Goal: Task Accomplishment & Management: Manage account settings

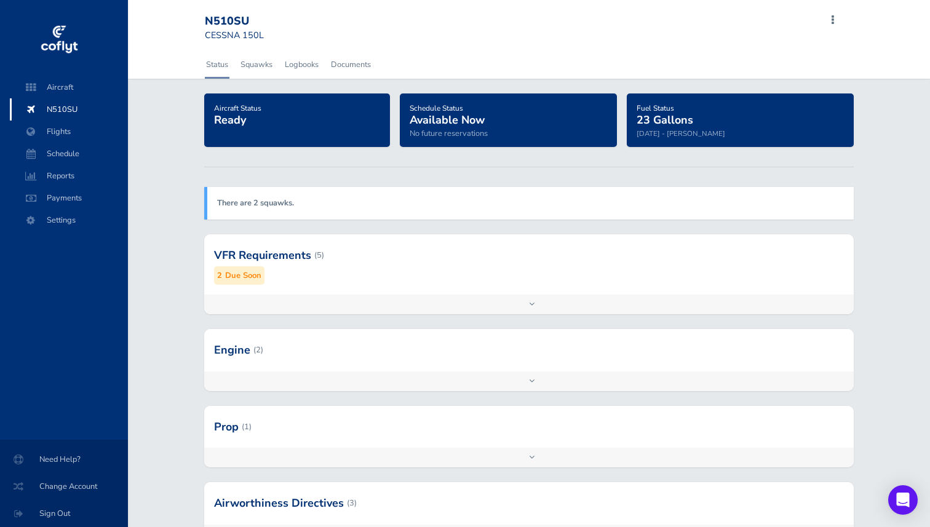
click at [275, 255] on div at bounding box center [529, 255] width 650 height 60
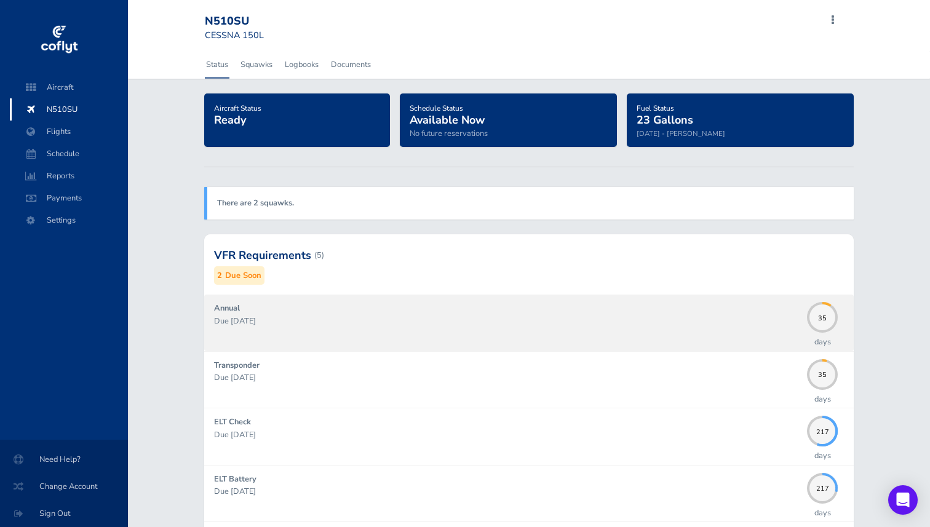
click at [292, 319] on p "Due [DATE]" at bounding box center [507, 321] width 587 height 12
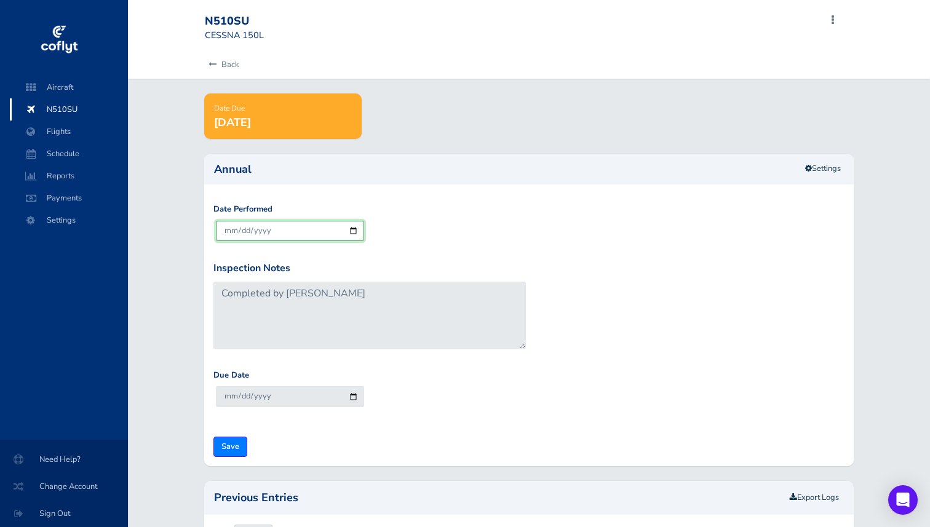
click at [246, 235] on input "[DATE]" at bounding box center [290, 231] width 148 height 20
type input "2025-08-21"
click at [235, 448] on input "Save" at bounding box center [230, 446] width 34 height 20
type input "Update Inspection"
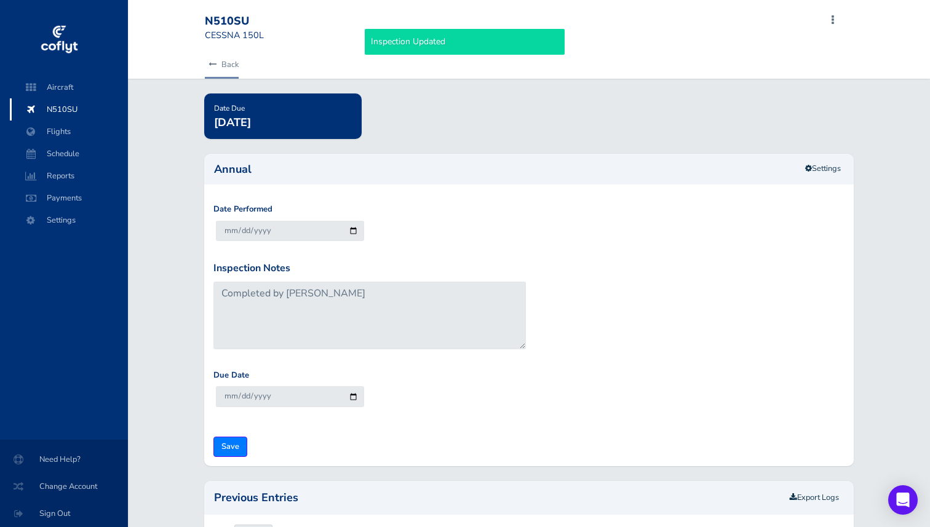
click at [222, 68] on link "Back" at bounding box center [222, 64] width 34 height 27
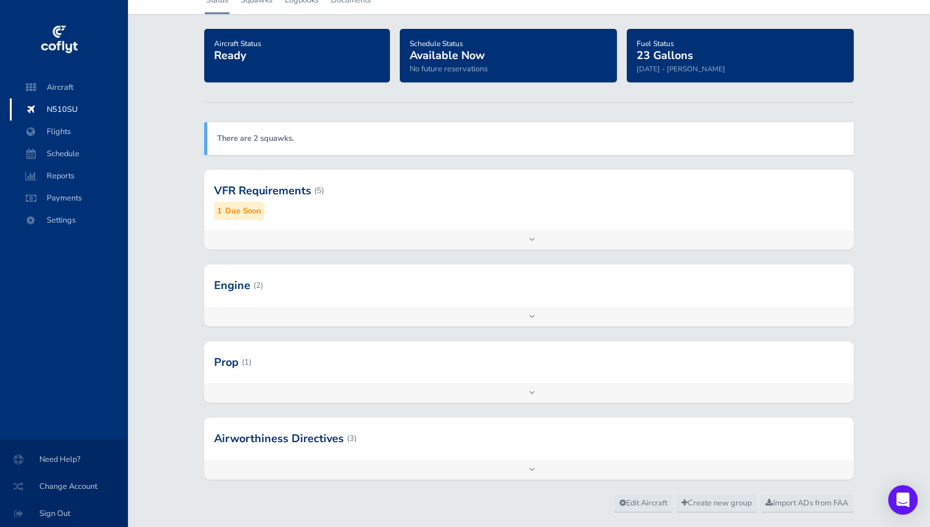
scroll to position [65, 0]
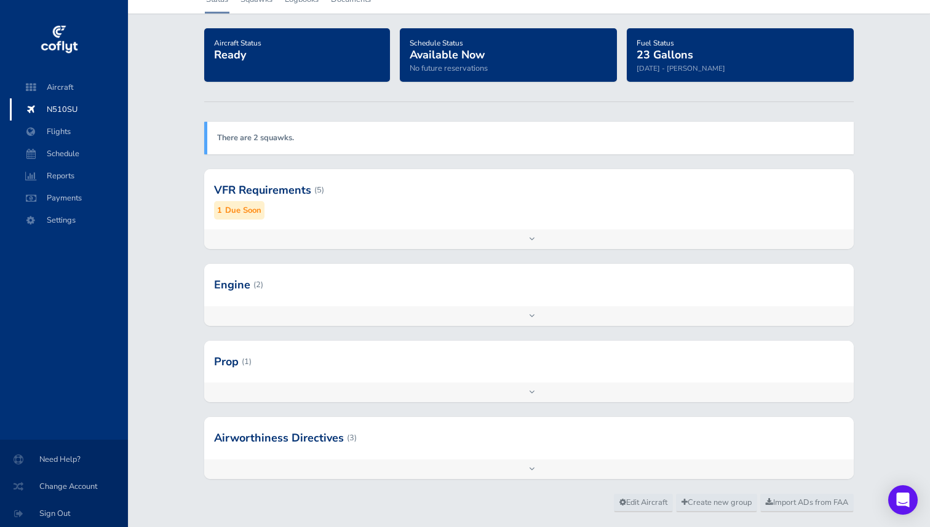
click at [323, 206] on div at bounding box center [529, 190] width 650 height 60
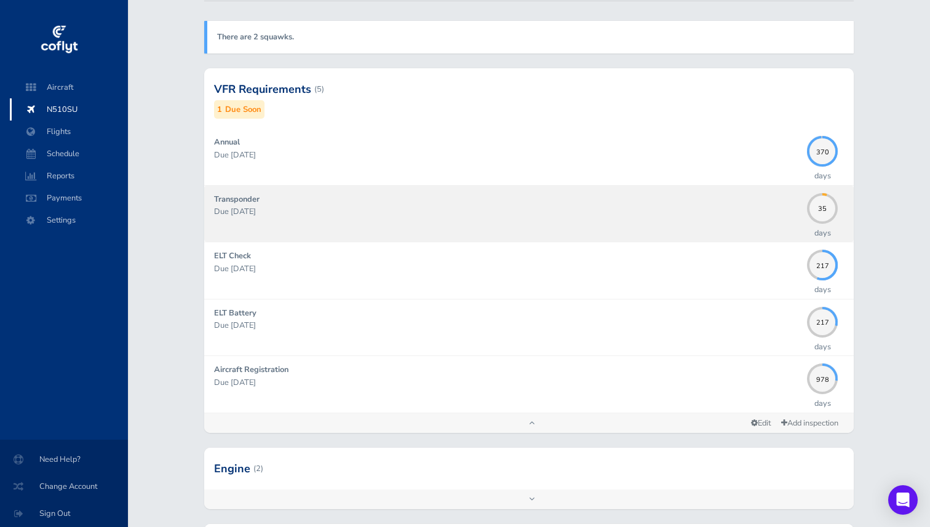
scroll to position [134, 0]
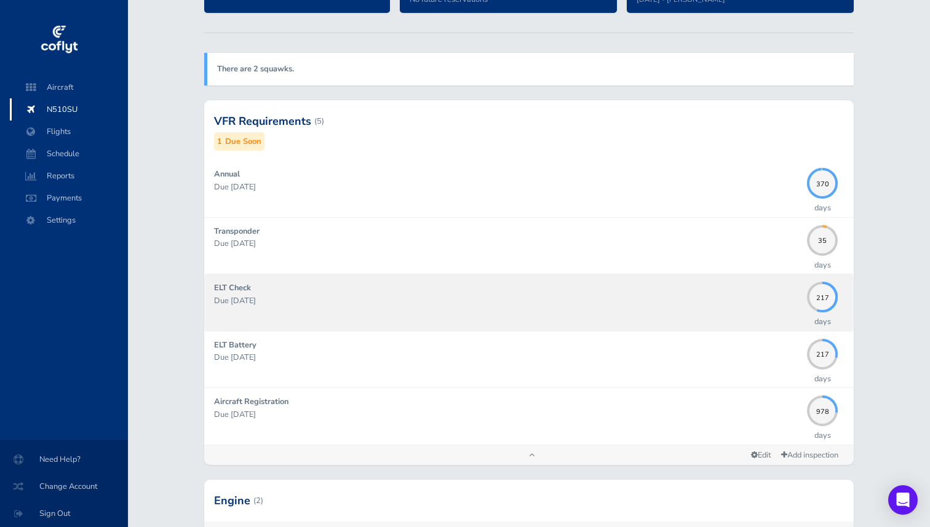
click at [320, 310] on div "ELT Check Due 03/31/2026" at bounding box center [507, 302] width 587 height 41
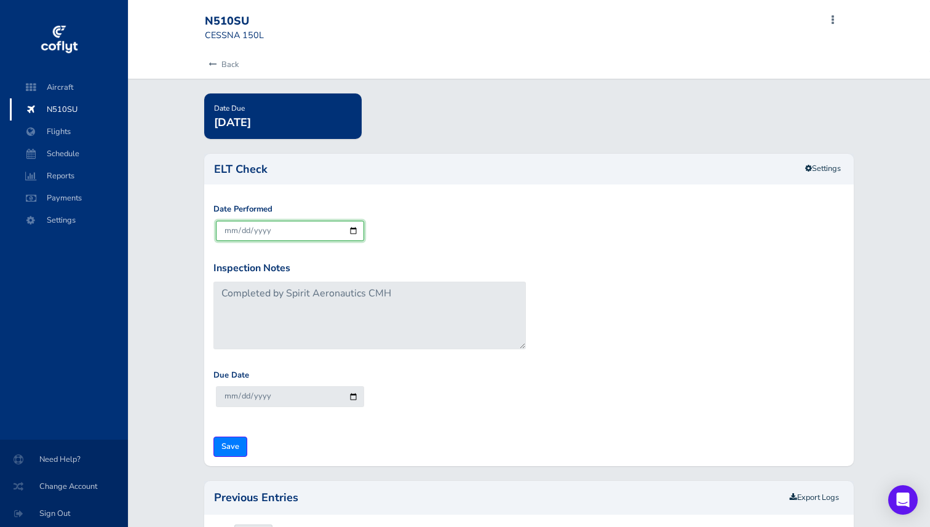
click at [226, 232] on input "[DATE]" at bounding box center [290, 231] width 148 height 20
type input "2025-08-21"
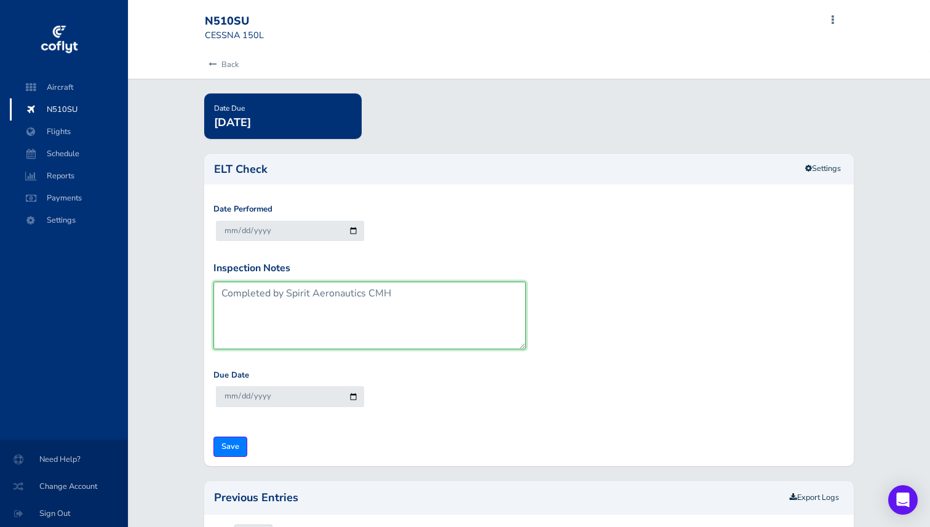
drag, startPoint x: 399, startPoint y: 294, endPoint x: 286, endPoint y: 294, distance: 112.5
click at [286, 294] on textarea "Completed by Spirit Aeronautics CMH" at bounding box center [369, 316] width 312 height 68
type textarea "Completed by OSU MX"
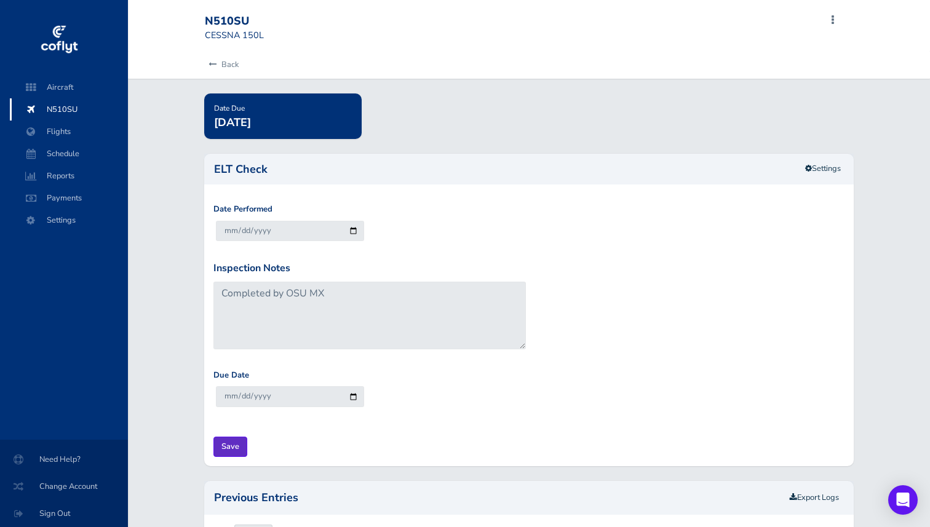
click at [231, 449] on input "Save" at bounding box center [230, 446] width 34 height 20
type input "Update Inspection"
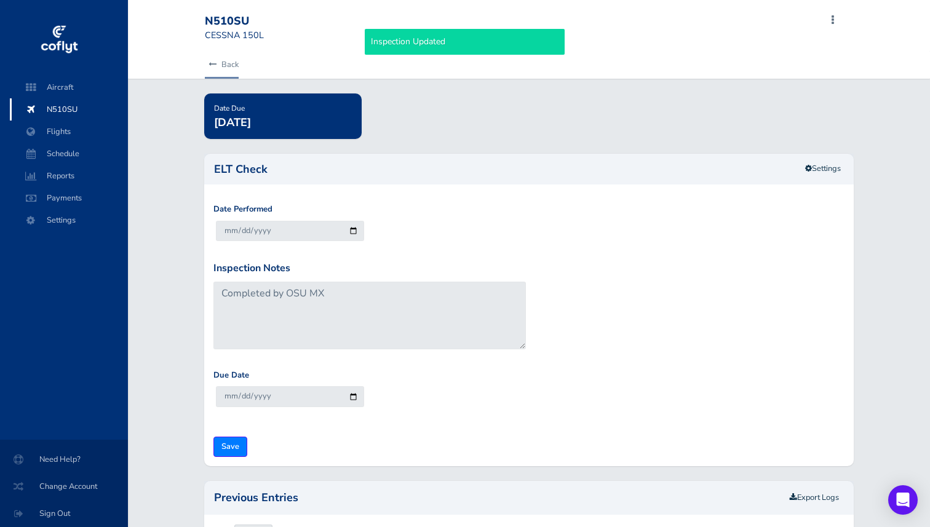
click at [231, 68] on link "Back" at bounding box center [222, 64] width 34 height 27
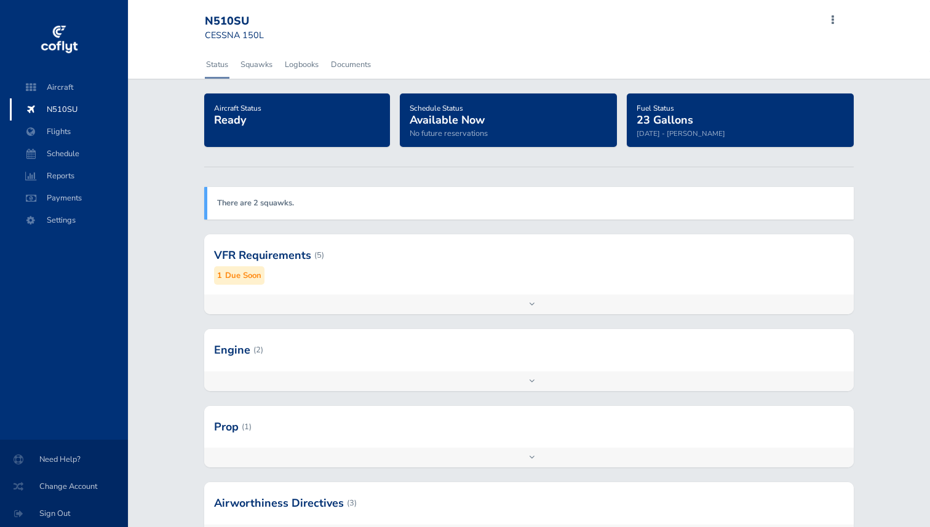
click at [298, 295] on div "Add inspection Edit" at bounding box center [529, 304] width 650 height 20
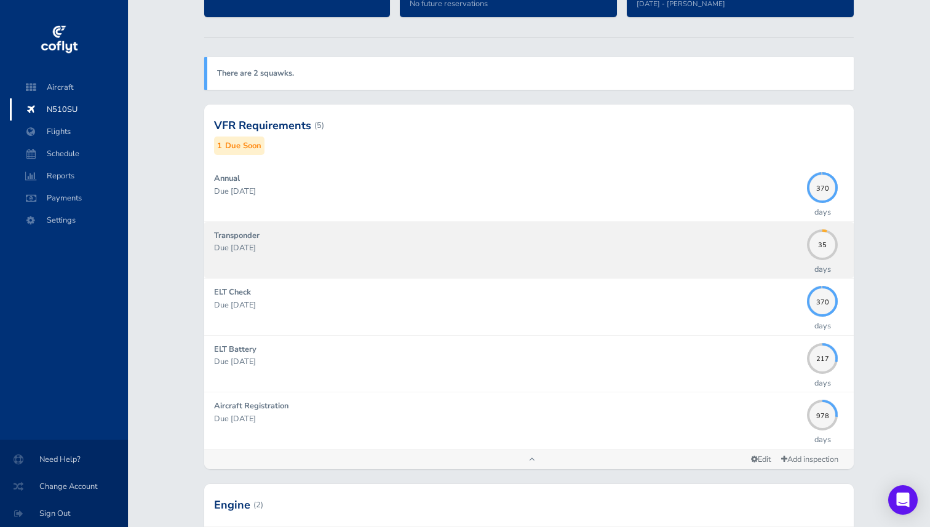
scroll to position [132, 0]
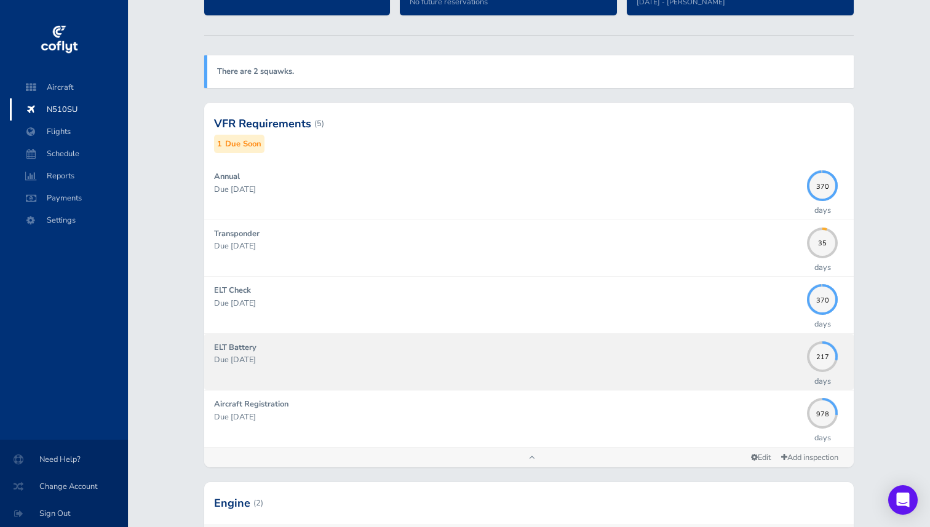
click at [336, 355] on p "Due [DATE]" at bounding box center [507, 359] width 587 height 12
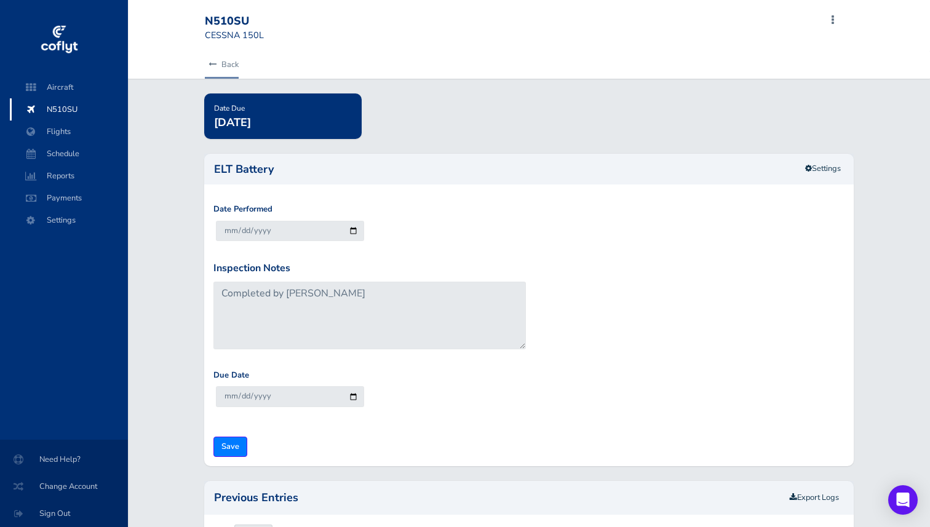
click at [211, 63] on icon at bounding box center [212, 65] width 8 height 8
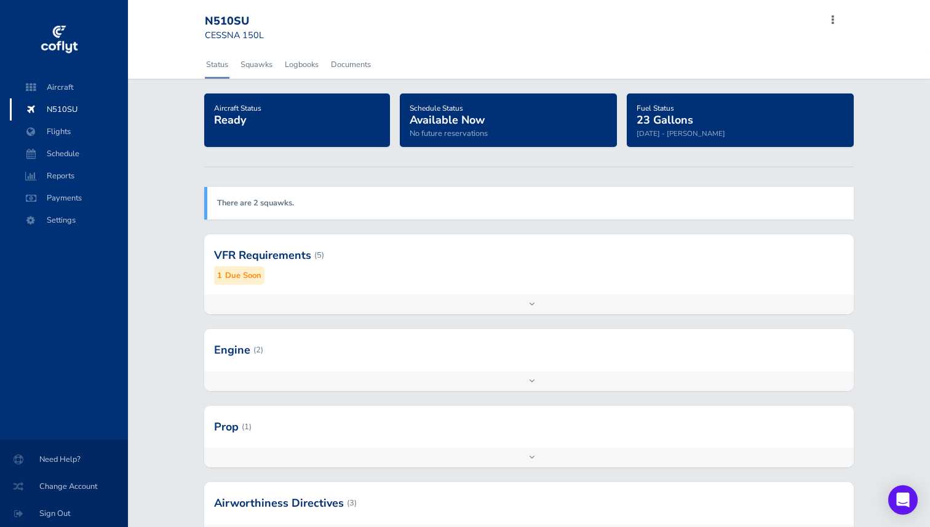
click at [338, 263] on div at bounding box center [529, 255] width 650 height 60
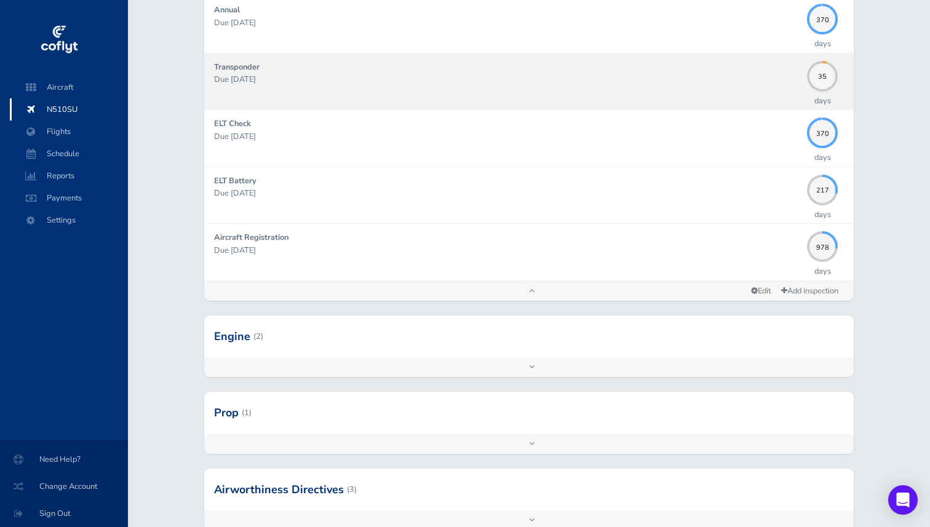
scroll to position [344, 0]
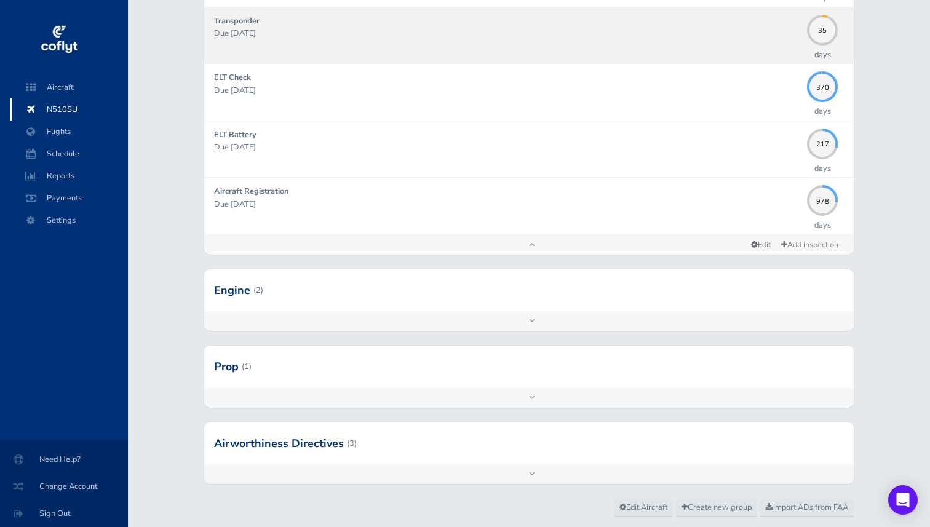
click at [343, 325] on div "Add inspection Edit" at bounding box center [529, 321] width 650 height 20
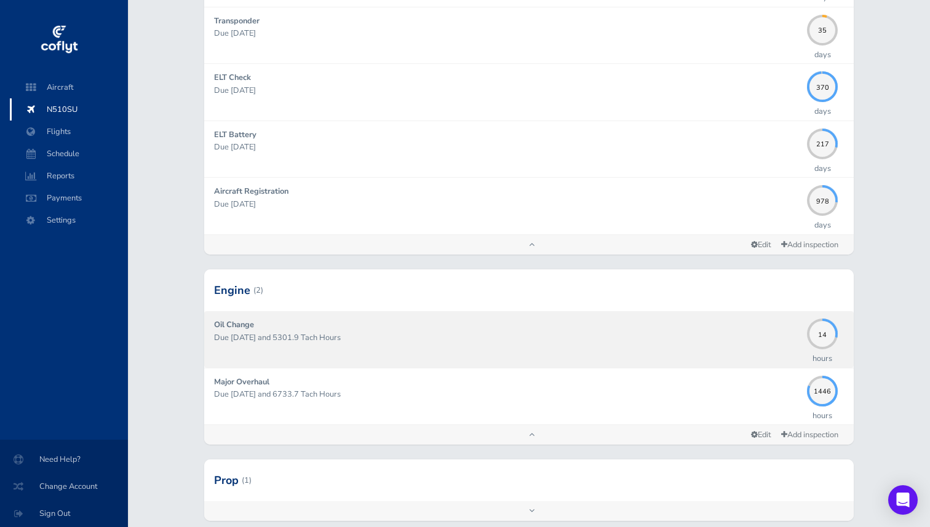
click at [454, 328] on div "Oil Change Due [DATE] and 5301.9 Tach Hours" at bounding box center [507, 338] width 587 height 41
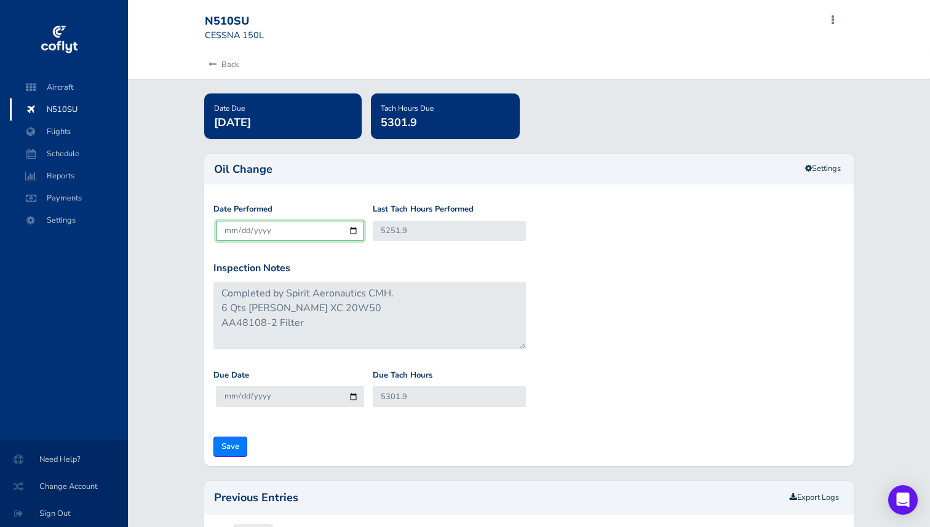
click at [231, 230] on input "[DATE]" at bounding box center [290, 231] width 148 height 20
type input "5"
type input "55"
type input "52"
type input "102"
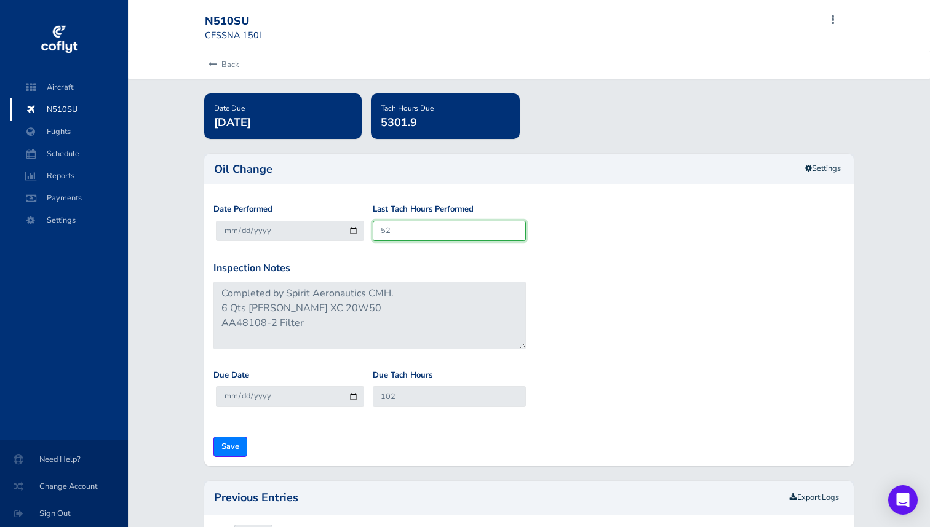
type input "528"
type input "578"
type input "5287"
type input "5337"
type input "5287.8"
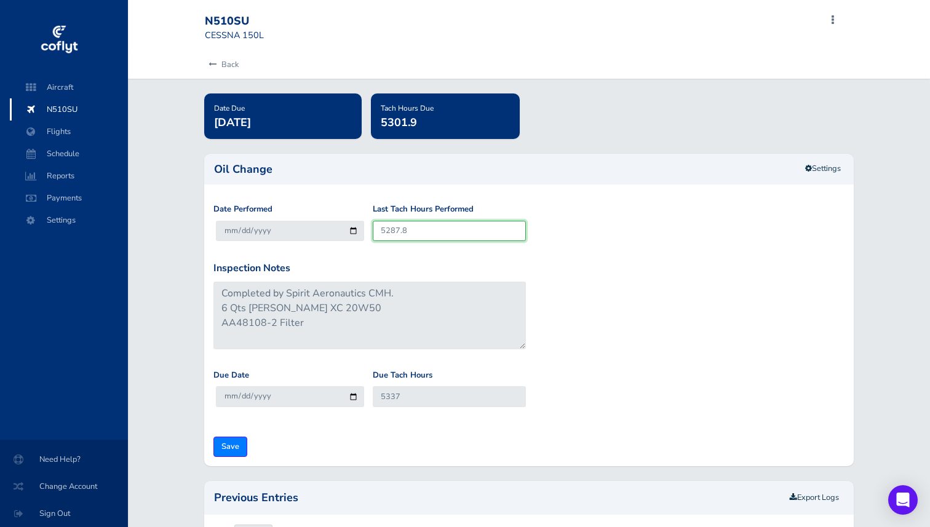
type input "5337.8"
type input "5287.8"
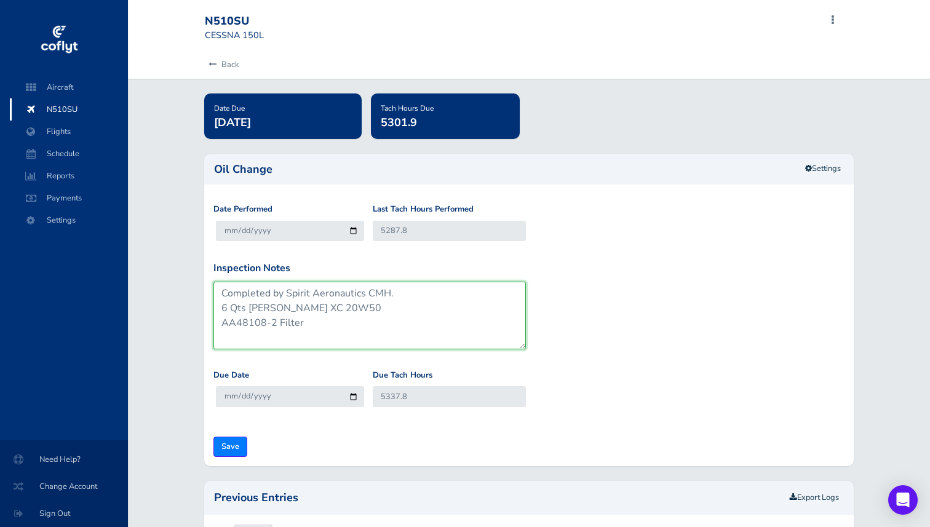
drag, startPoint x: 423, startPoint y: 288, endPoint x: 288, endPoint y: 288, distance: 135.2
click at [288, 288] on textarea "Completed by Spirit Aeronautics CMH. 6 Qts PHILLIPS XC 20W50 AA48108-2 Filter" at bounding box center [369, 316] width 312 height 68
type textarea "Completed by OSU MX 6 Qts PHILLIPS XC 20W50 AA48108-2 Filter"
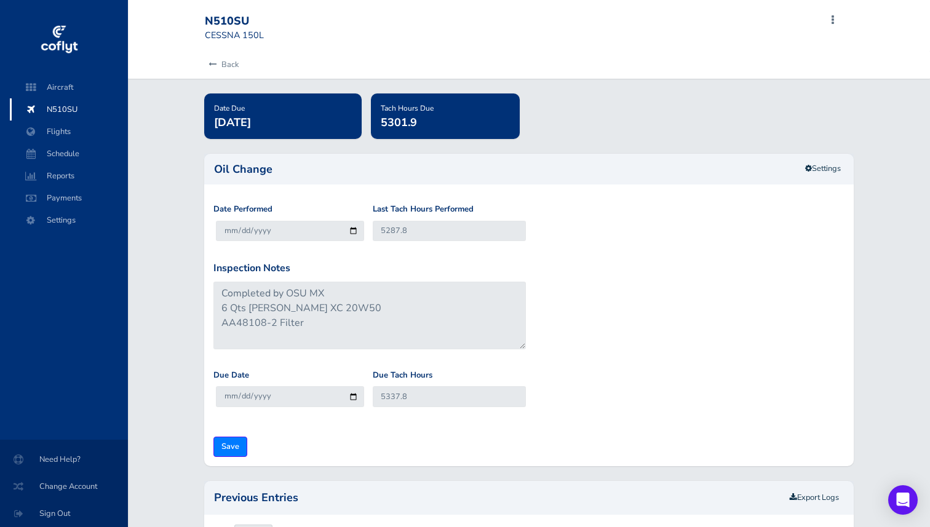
click at [593, 284] on div "Inspection Notes Completed by Spirit Aeronautics CMH. 6 Qts PHILLIPS XC 20W50 A…" at bounding box center [529, 315] width 638 height 108
click at [223, 444] on input "Save" at bounding box center [230, 446] width 34 height 20
type input "Update Inspection"
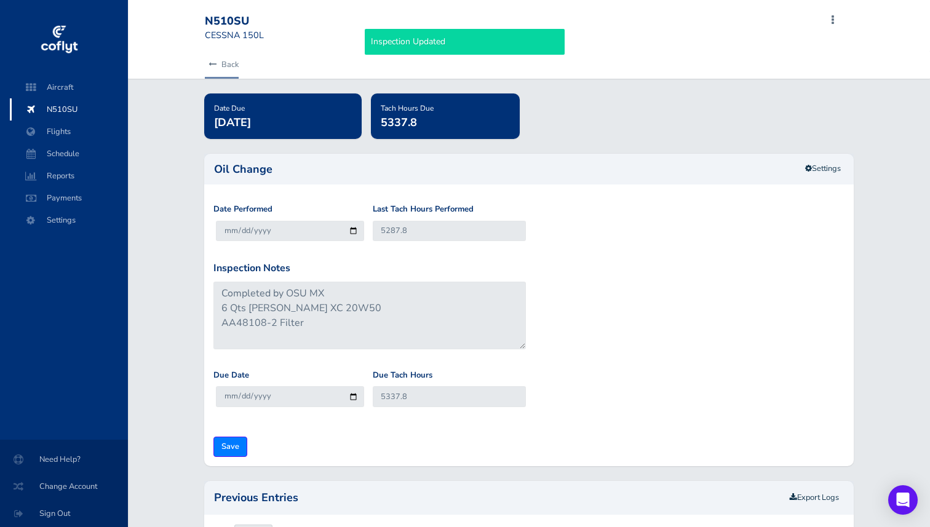
click at [224, 58] on link "Back" at bounding box center [222, 64] width 34 height 27
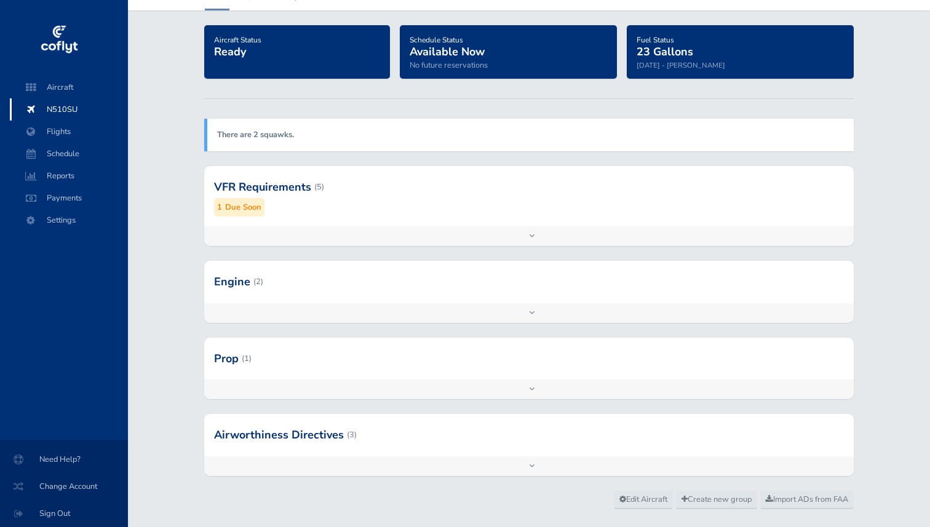
scroll to position [93, 0]
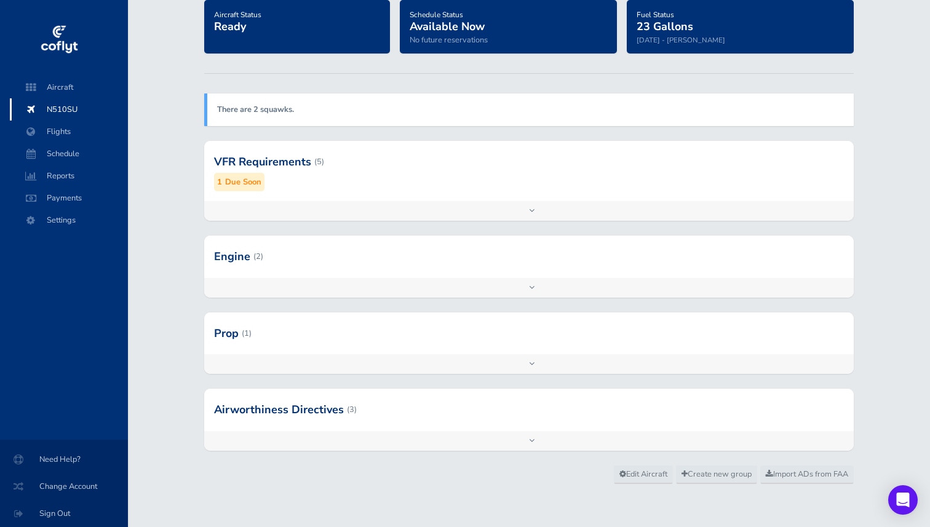
click at [264, 413] on div at bounding box center [529, 410] width 650 height 42
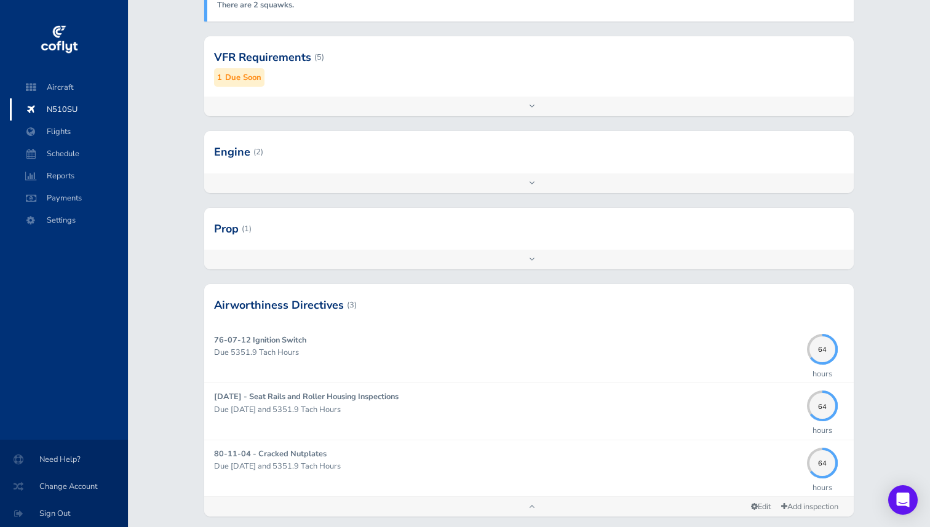
scroll to position [199, 0]
click at [290, 243] on div at bounding box center [529, 228] width 650 height 42
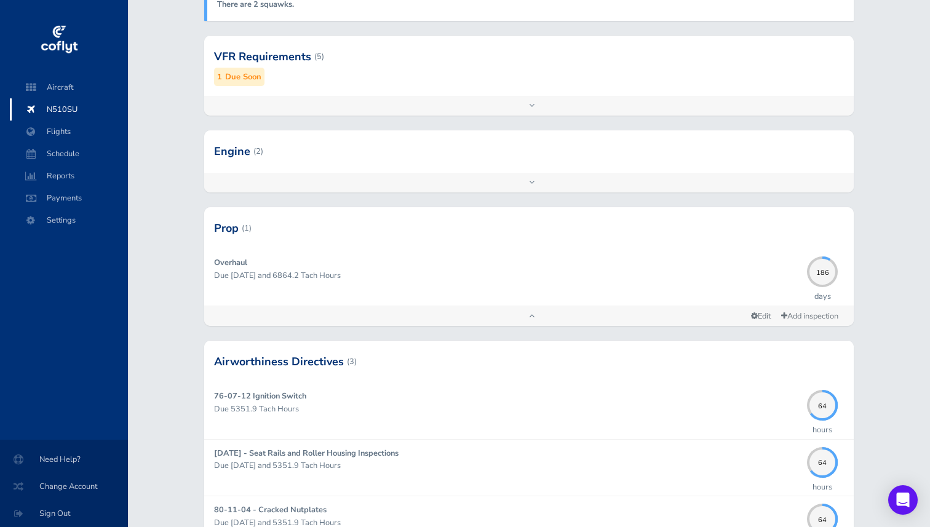
click at [316, 163] on div at bounding box center [529, 151] width 650 height 42
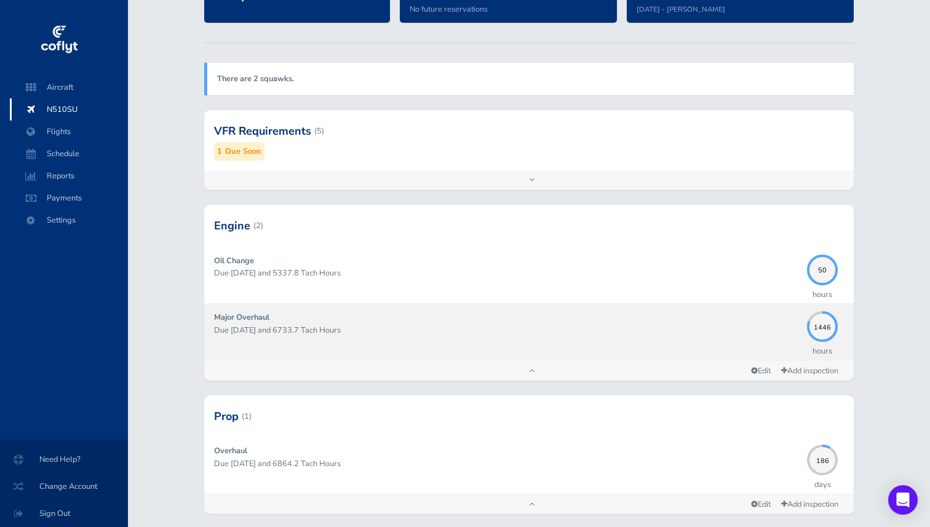
scroll to position [119, 0]
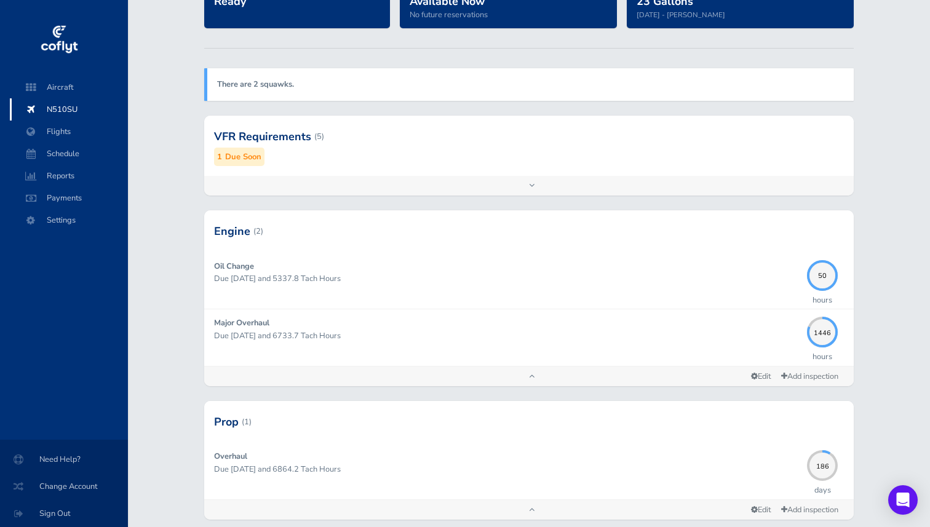
click at [325, 131] on div at bounding box center [529, 136] width 650 height 60
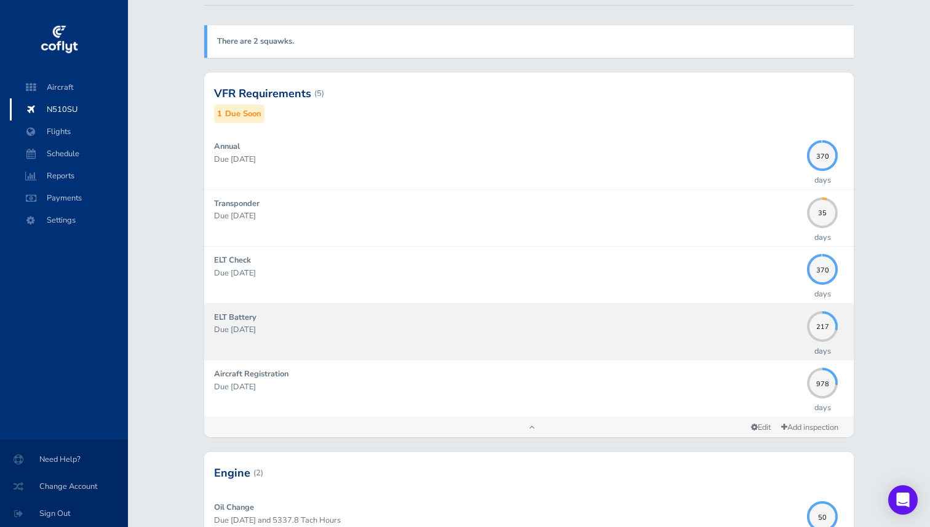
scroll to position [143, 0]
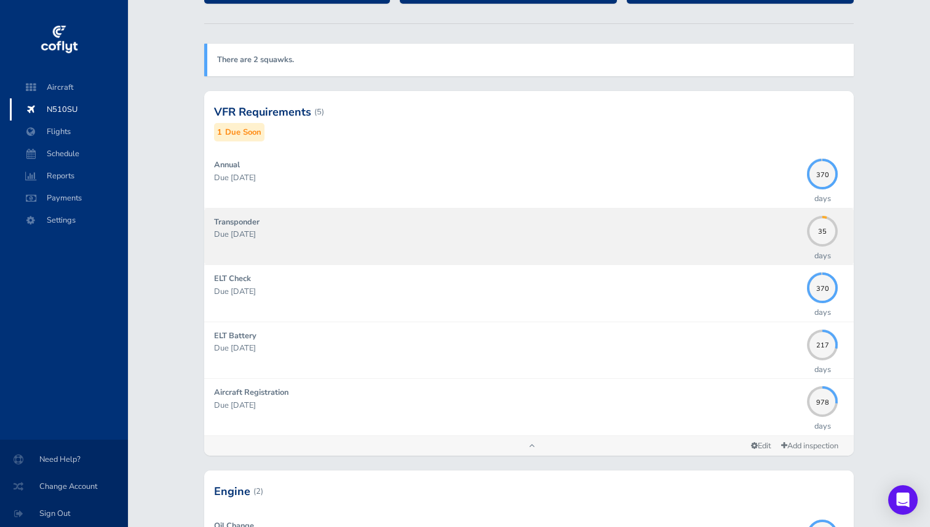
click at [274, 230] on p "Due [DATE]" at bounding box center [507, 234] width 587 height 12
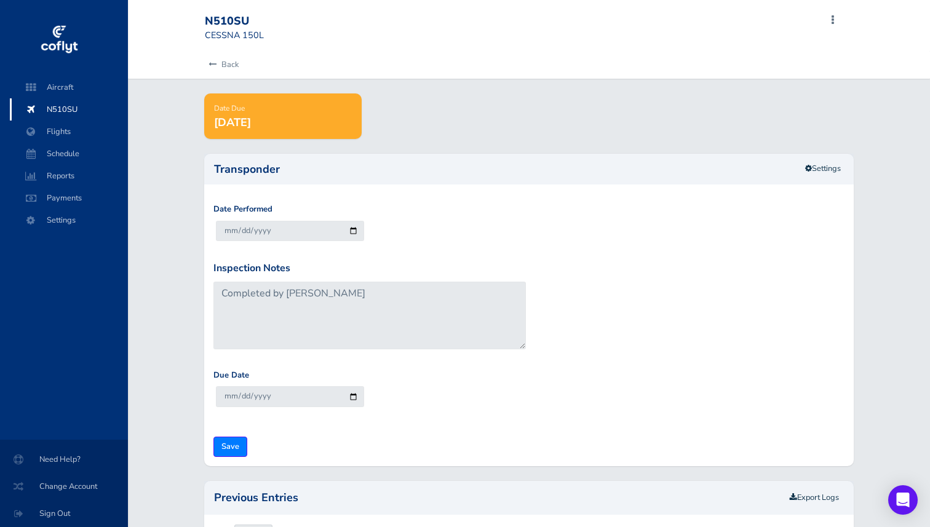
scroll to position [206, 0]
